Goal: Register for event/course

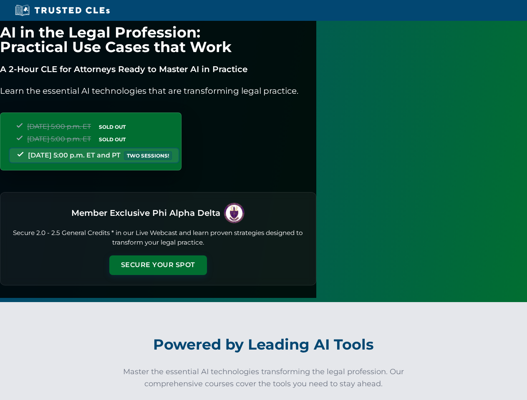
click at [207, 256] on button "Secure Your Spot" at bounding box center [158, 265] width 98 height 19
